Goal: Navigation & Orientation: Find specific page/section

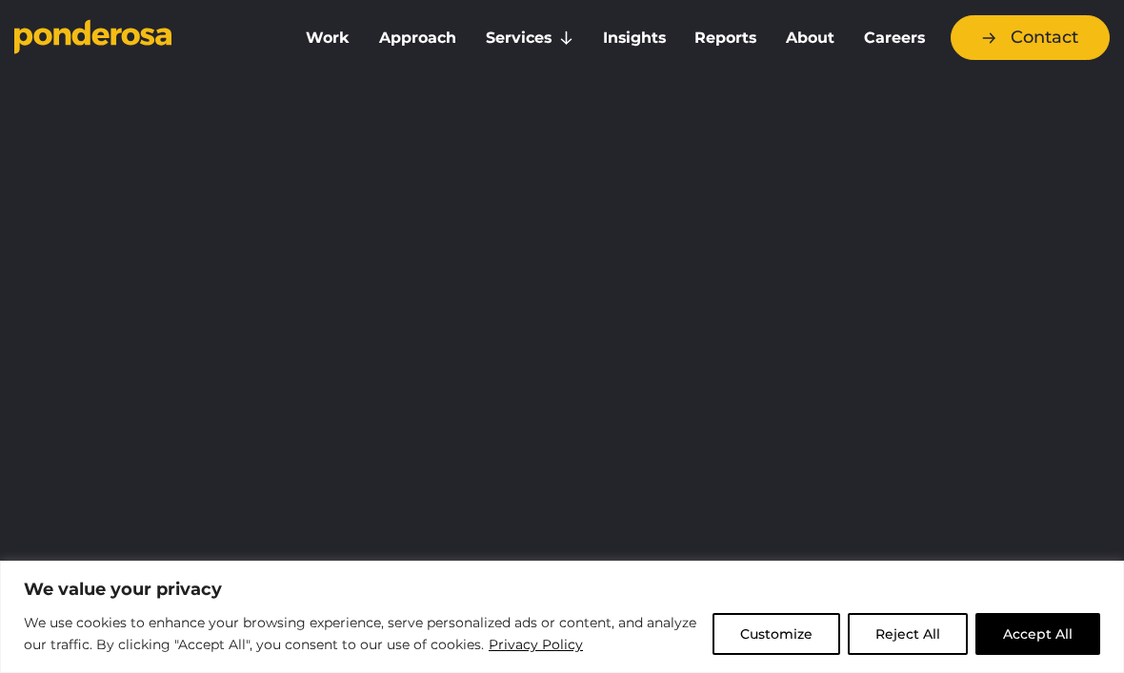
click at [816, 27] on link "About" at bounding box center [810, 38] width 70 height 40
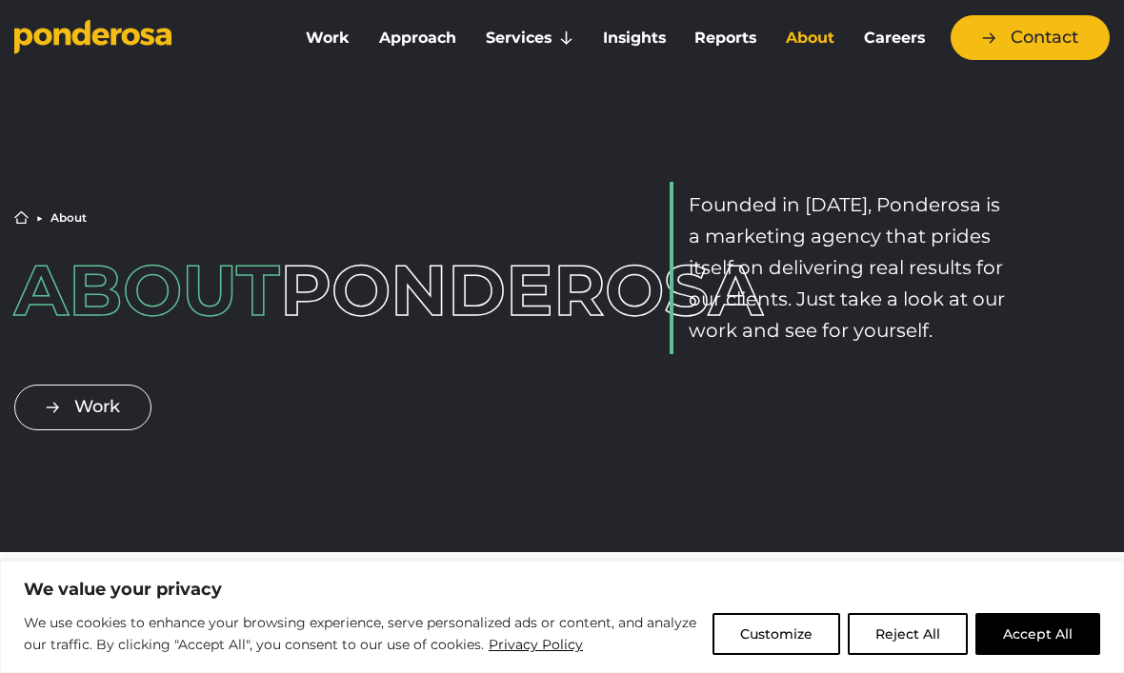
click at [810, 42] on link "About" at bounding box center [810, 38] width 70 height 40
click at [66, 211] on div "Home ▶︎ About About Ponderosa" at bounding box center [234, 268] width 440 height 115
click at [137, 33] on icon "Go to homepage" at bounding box center [131, 36] width 18 height 17
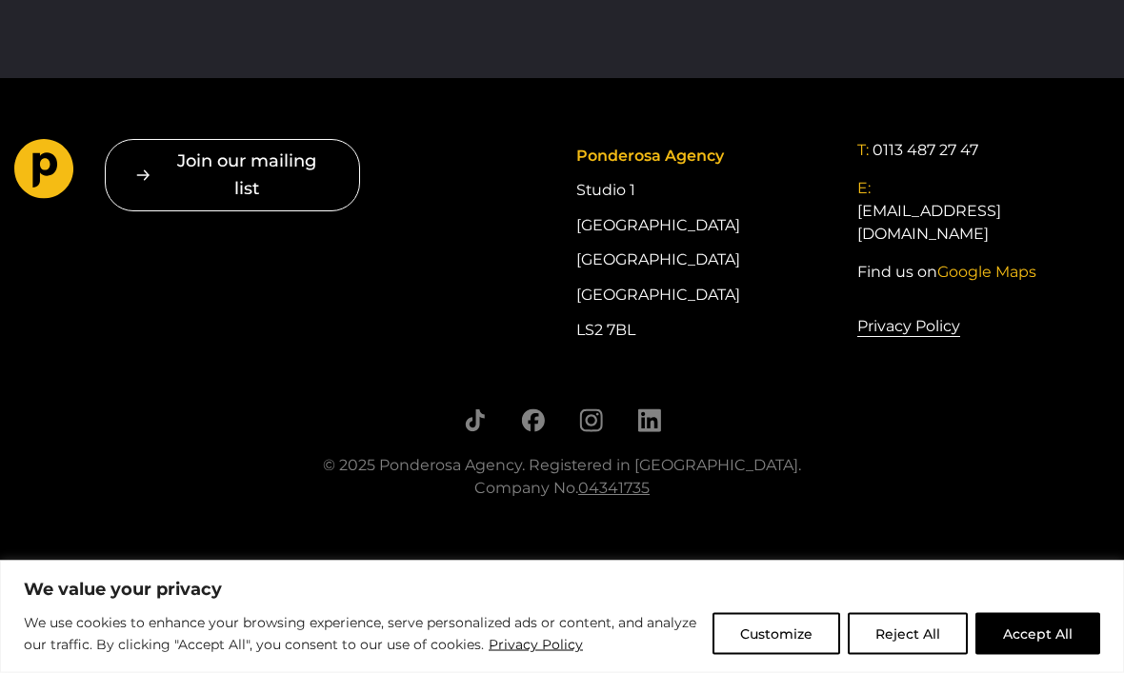
scroll to position [3554, 0]
click at [915, 655] on button "Reject All" at bounding box center [908, 634] width 120 height 42
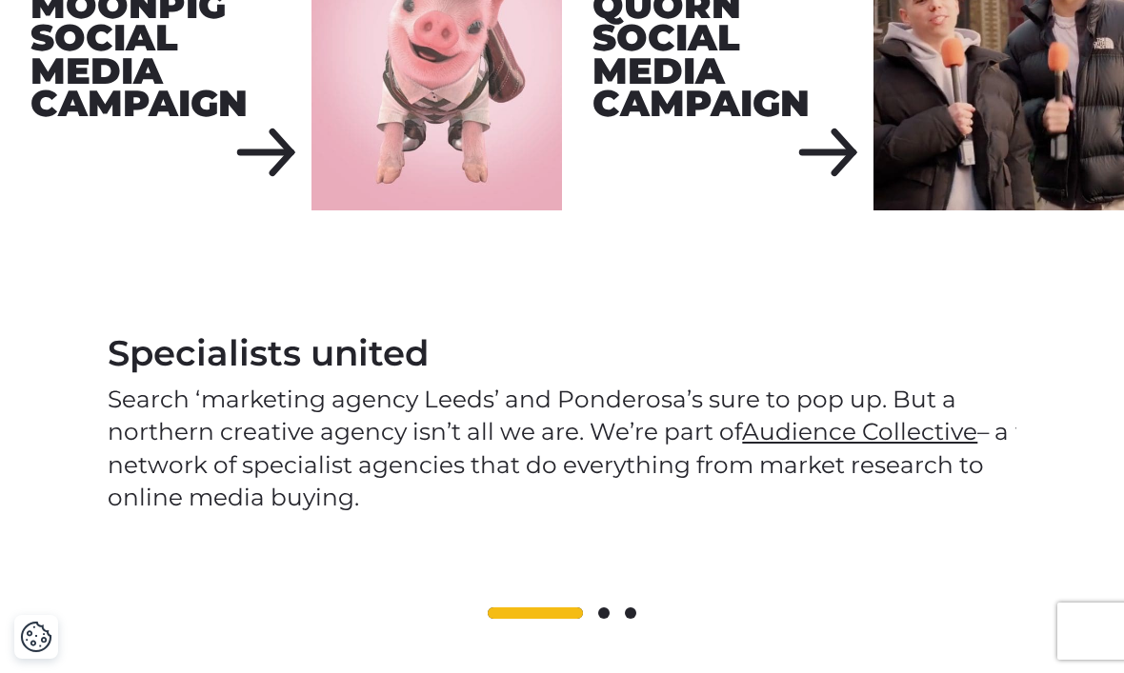
scroll to position [2333, 0]
